Goal: Complete application form: Complete application form

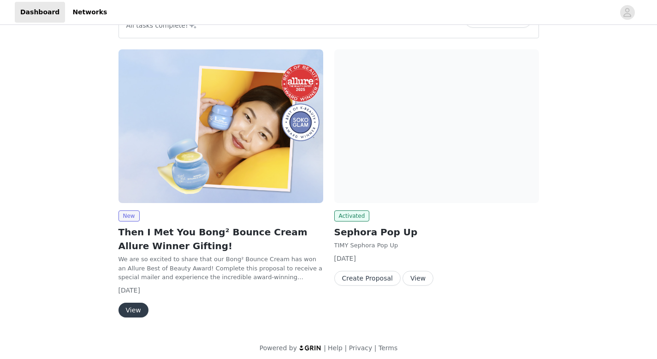
scroll to position [37, 0]
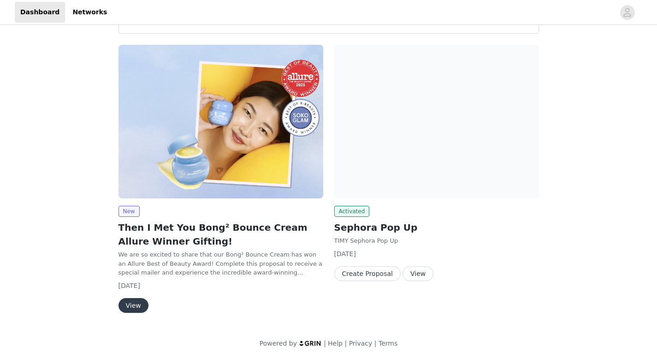
click at [133, 308] on button "View" at bounding box center [133, 305] width 30 height 15
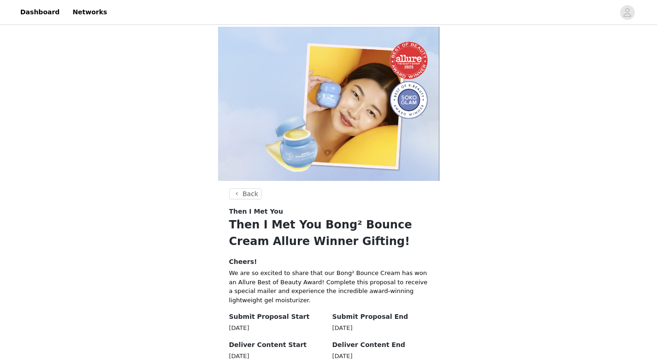
scroll to position [237, 0]
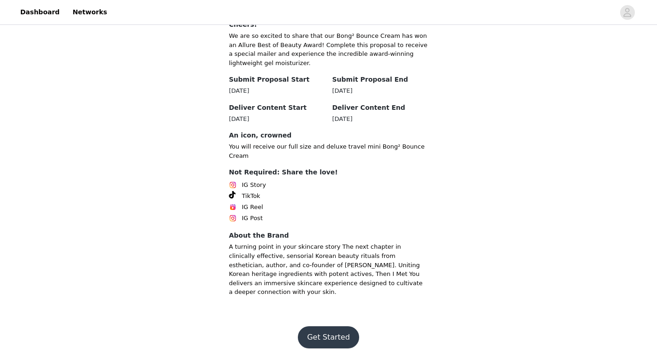
click at [327, 332] on button "Get Started" at bounding box center [328, 337] width 61 height 22
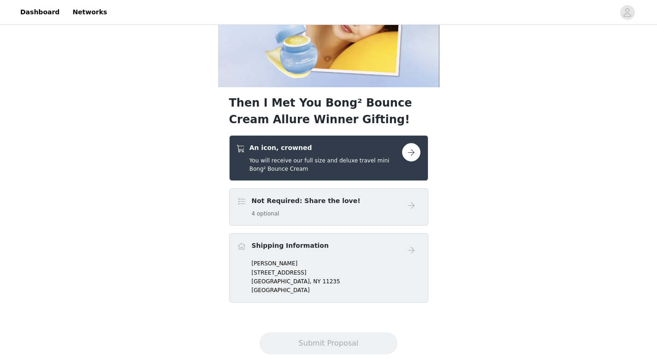
scroll to position [115, 0]
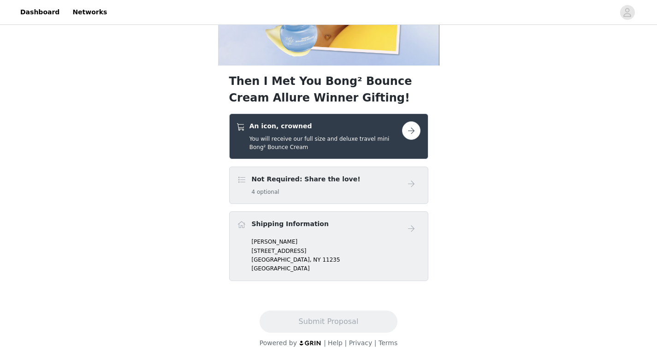
click at [410, 123] on button "button" at bounding box center [411, 130] width 18 height 18
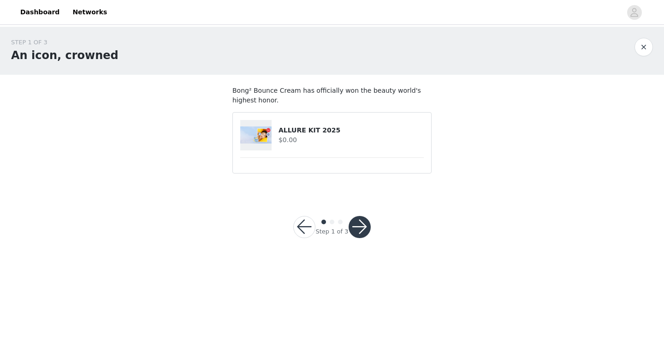
click at [361, 224] on button "button" at bounding box center [359, 227] width 22 height 22
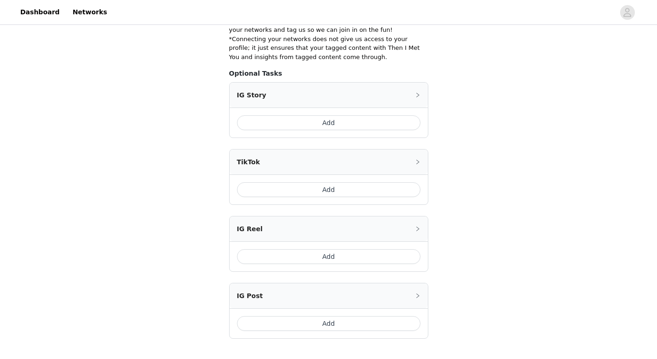
scroll to position [188, 0]
click at [329, 128] on button "Add" at bounding box center [328, 123] width 183 height 15
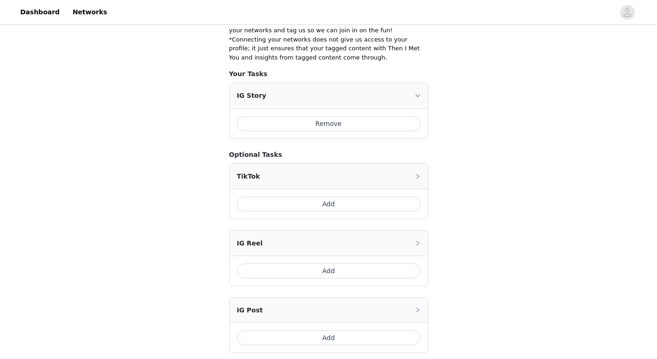
scroll to position [353, 0]
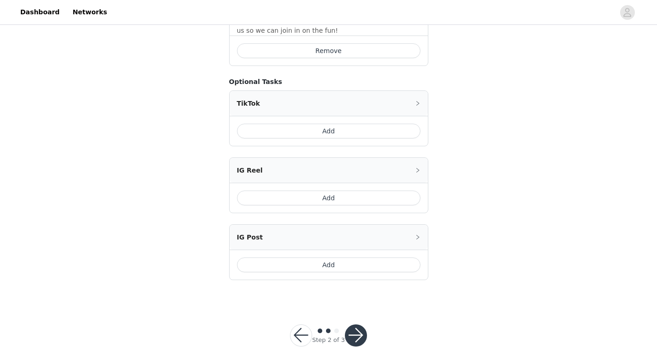
click at [362, 332] on button "button" at bounding box center [356, 335] width 22 height 22
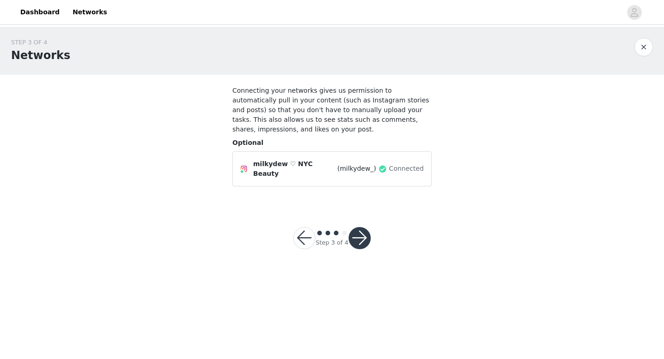
click at [358, 231] on button "button" at bounding box center [359, 238] width 22 height 22
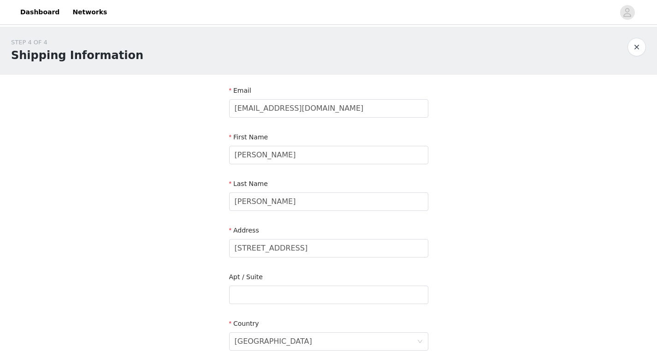
scroll to position [270, 0]
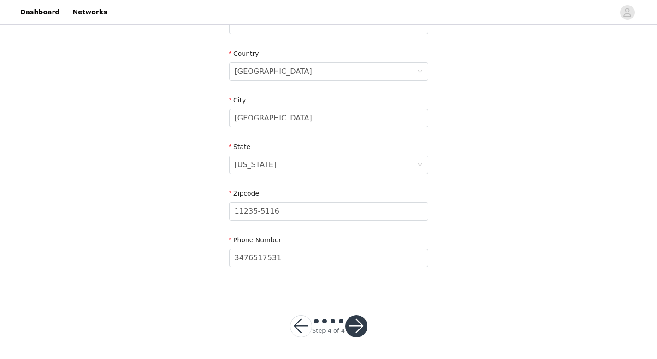
click at [361, 326] on button "button" at bounding box center [356, 326] width 22 height 22
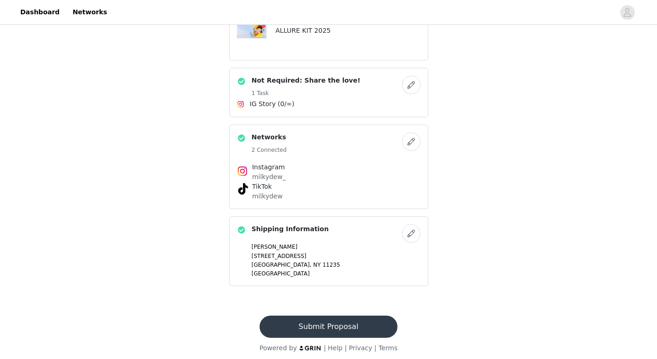
click at [348, 328] on button "Submit Proposal" at bounding box center [329, 326] width 138 height 22
